Goal: Navigation & Orientation: Find specific page/section

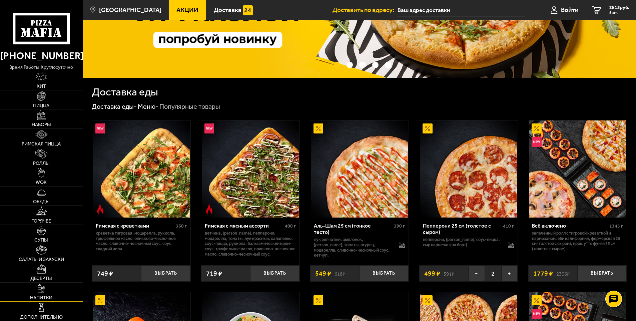
scroll to position [100, 0]
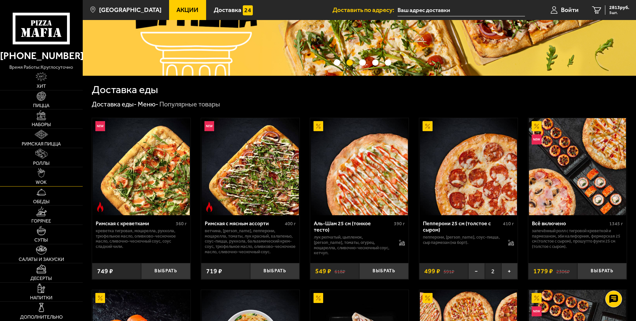
click at [49, 182] on link "WOK" at bounding box center [41, 176] width 83 height 19
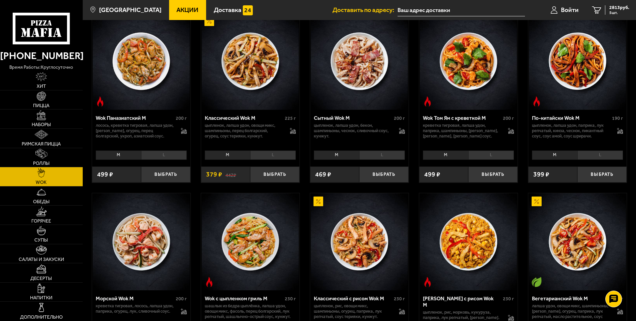
scroll to position [133, 0]
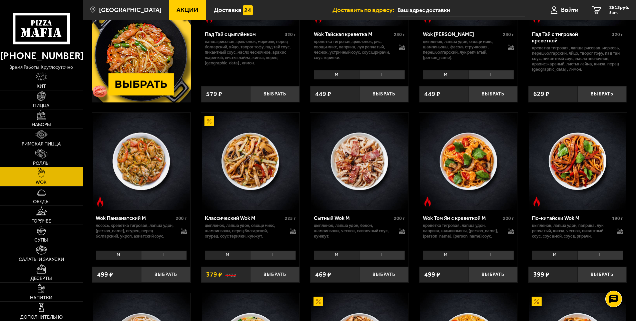
click at [178, 14] on link "Акции" at bounding box center [187, 10] width 37 height 20
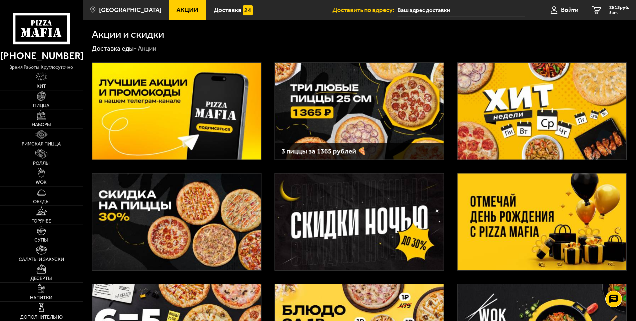
scroll to position [200, 0]
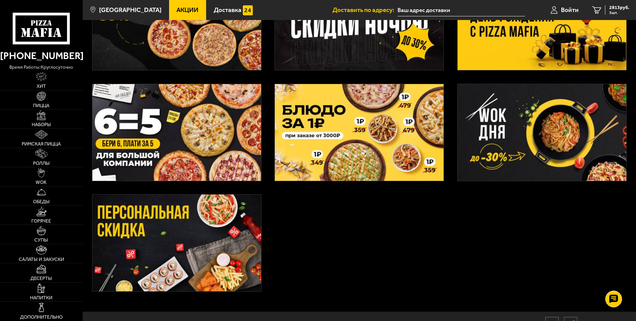
click at [335, 190] on div "3 пиццы за 1365 рублей 🍕" at bounding box center [360, 82] width 554 height 459
drag, startPoint x: 336, startPoint y: 169, endPoint x: 456, endPoint y: 182, distance: 120.5
click at [336, 169] on img at bounding box center [359, 132] width 169 height 97
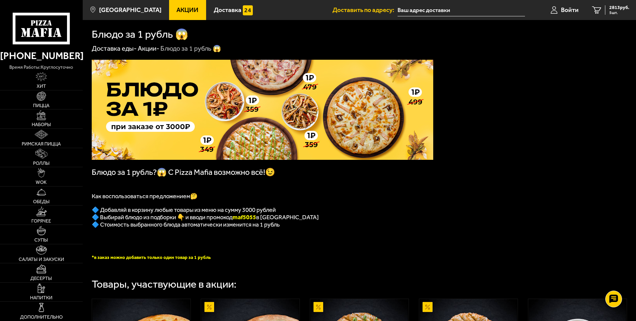
click at [178, 12] on span "Акции" at bounding box center [187, 10] width 22 height 6
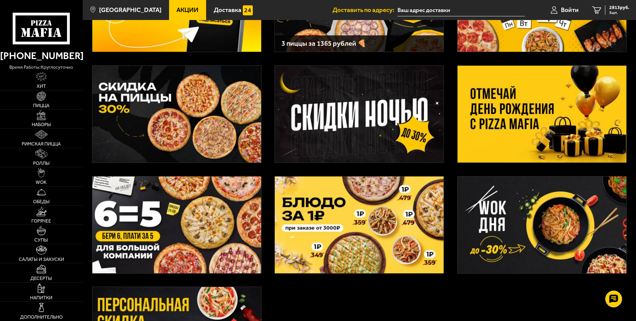
scroll to position [167, 0]
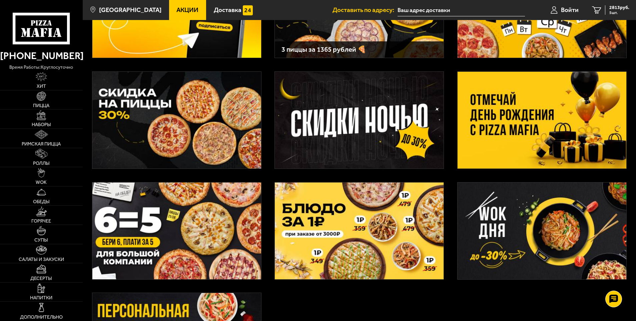
click at [515, 207] on img at bounding box center [542, 230] width 169 height 97
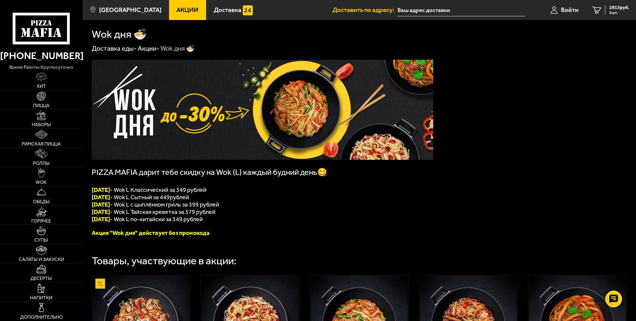
click at [352, 239] on div "PIZZA MAFIA дарит тебе скидку на Wok (L) каждый будний день😋 [DATE] - Wok L Кла…" at bounding box center [360, 256] width 554 height 407
click at [31, 81] on link "Хит" at bounding box center [41, 80] width 83 height 19
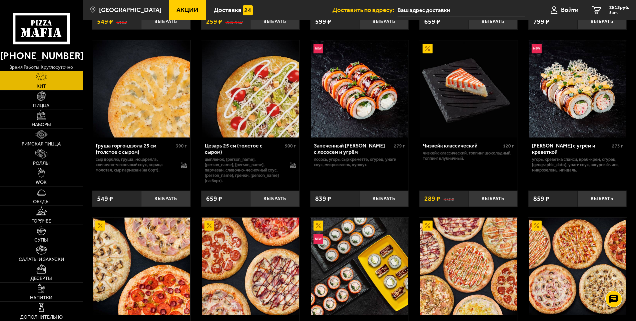
scroll to position [329, 0]
